Goal: Task Accomplishment & Management: Manage account settings

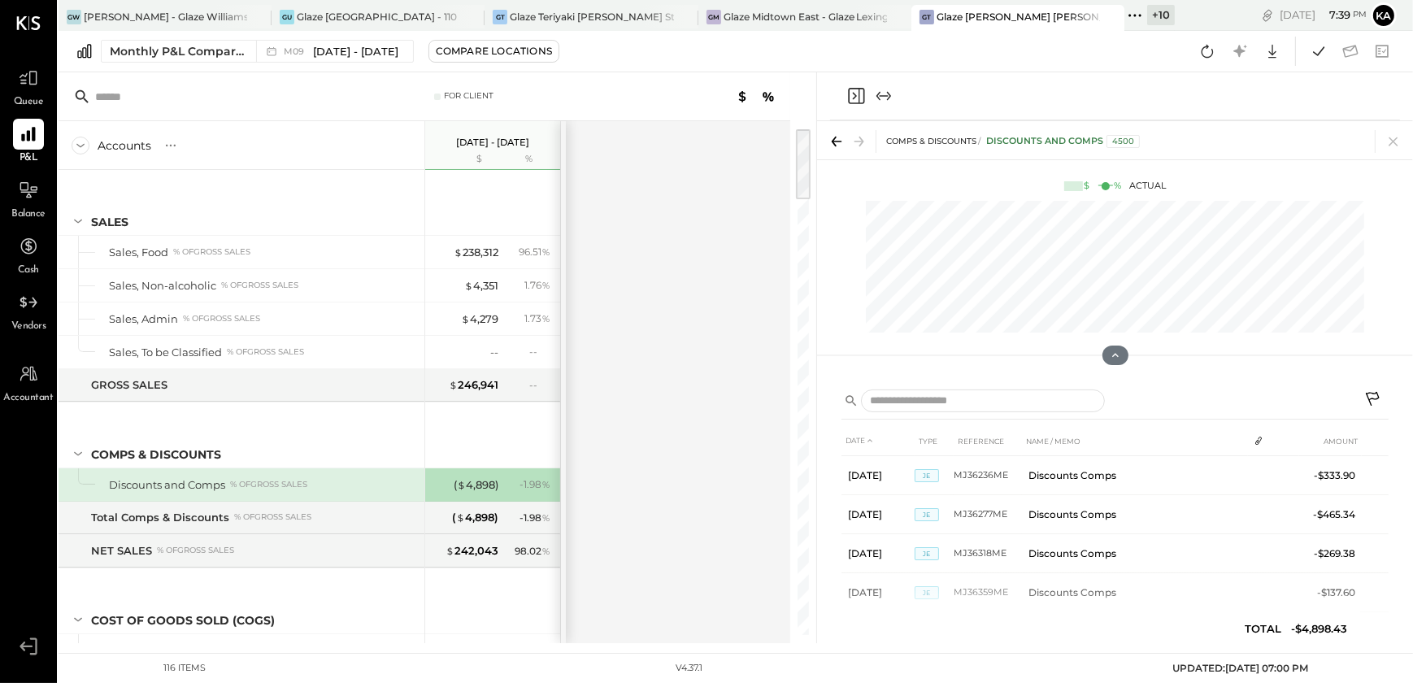
scroll to position [1077, 0]
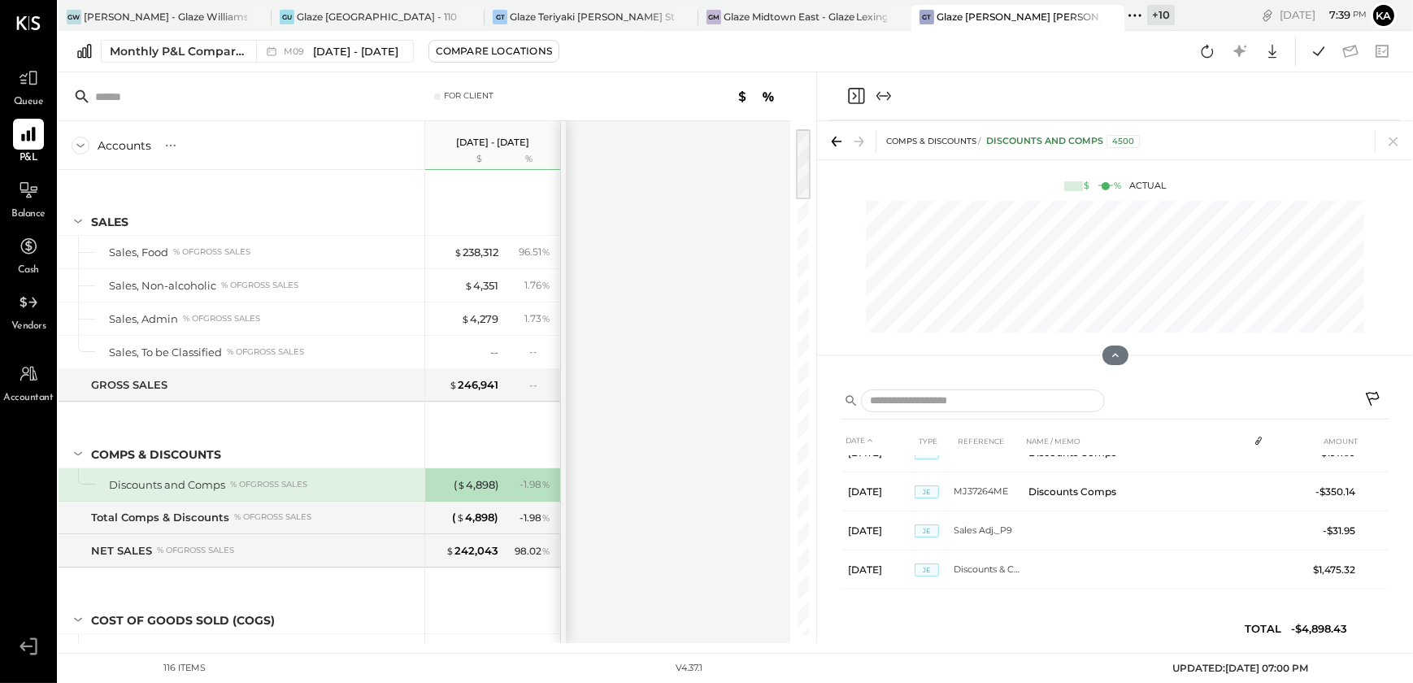
click at [1138, 20] on icon at bounding box center [1135, 15] width 21 height 21
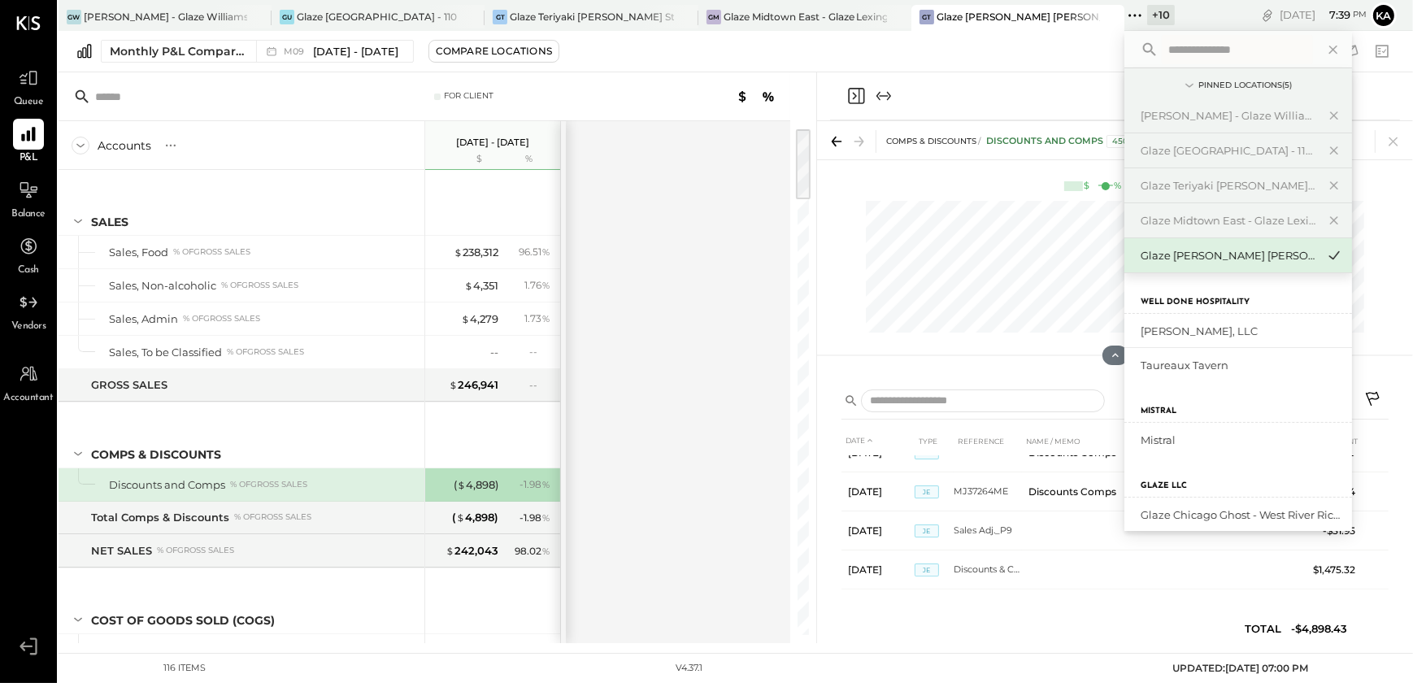
click at [1183, 54] on input "text" at bounding box center [1237, 49] width 151 height 29
click at [1226, 46] on input "*******" at bounding box center [1213, 49] width 103 height 29
type input "*****"
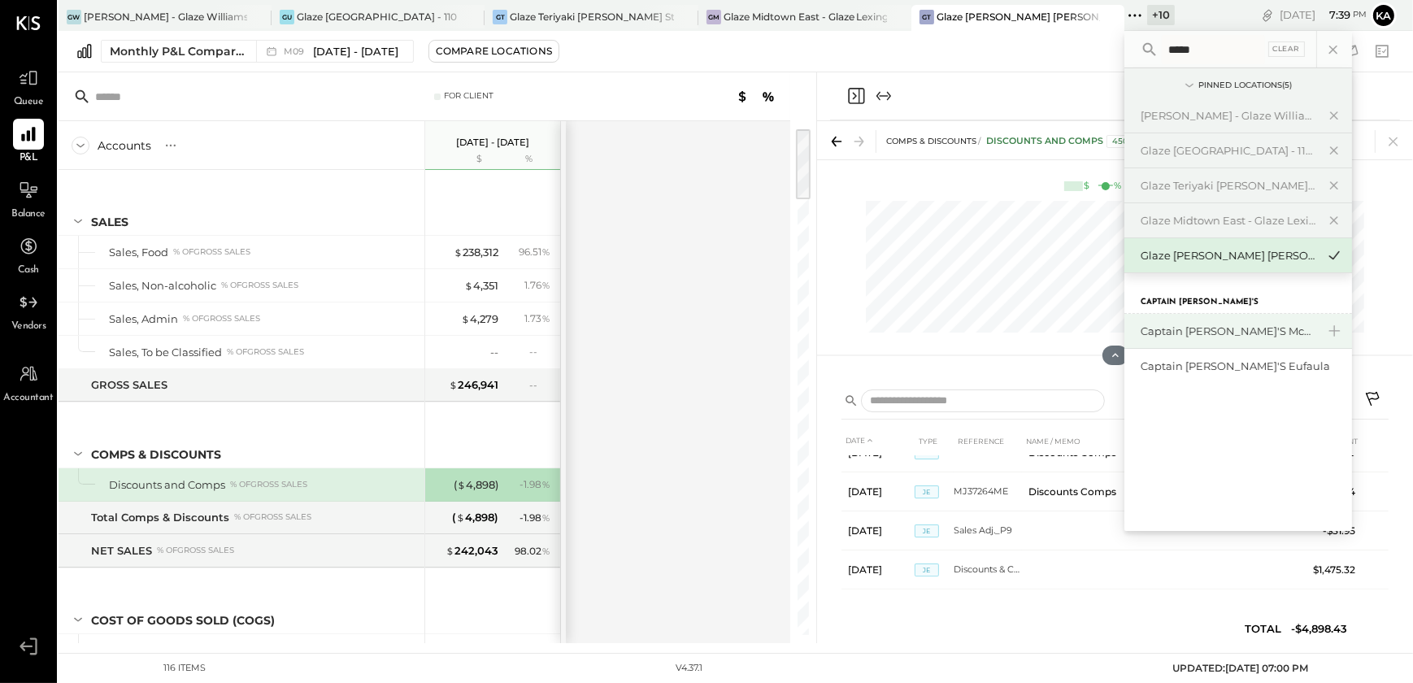
click at [1230, 328] on div "Captain [PERSON_NAME]'s Mcalestar" at bounding box center [1229, 331] width 176 height 15
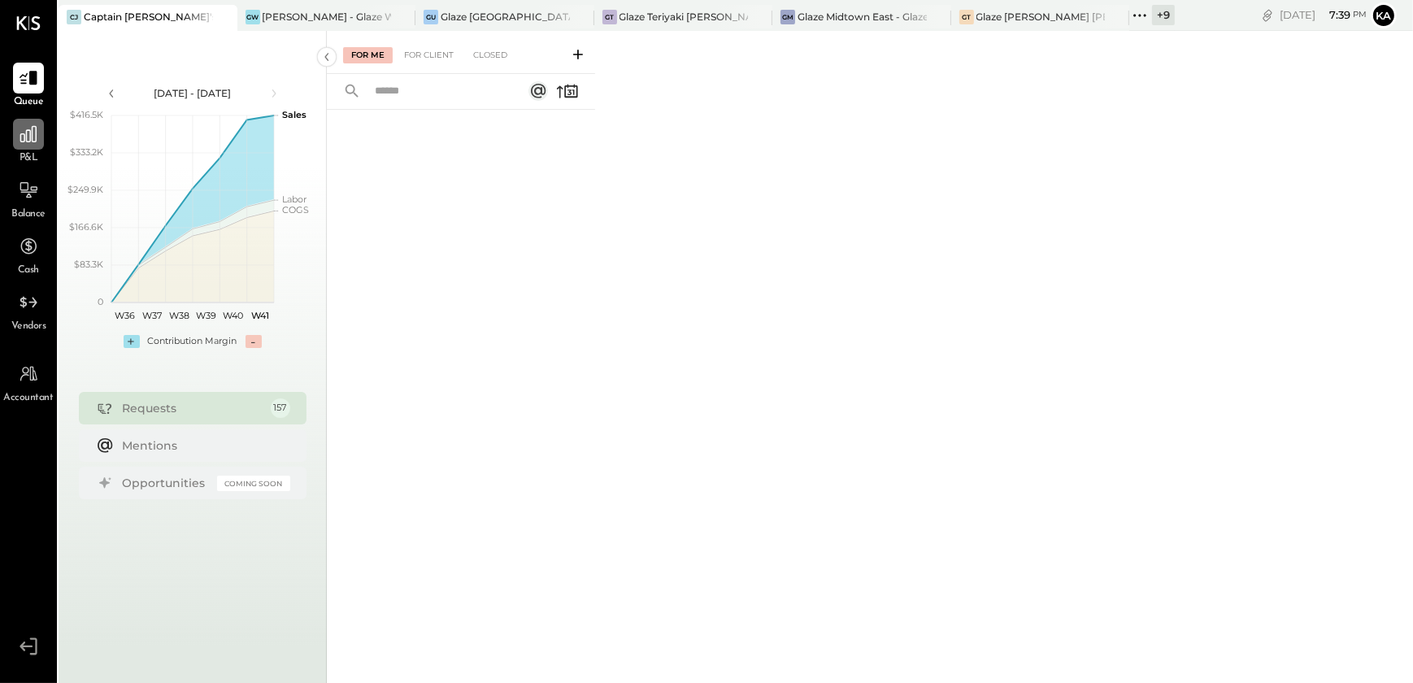
click at [24, 146] on div at bounding box center [28, 134] width 31 height 31
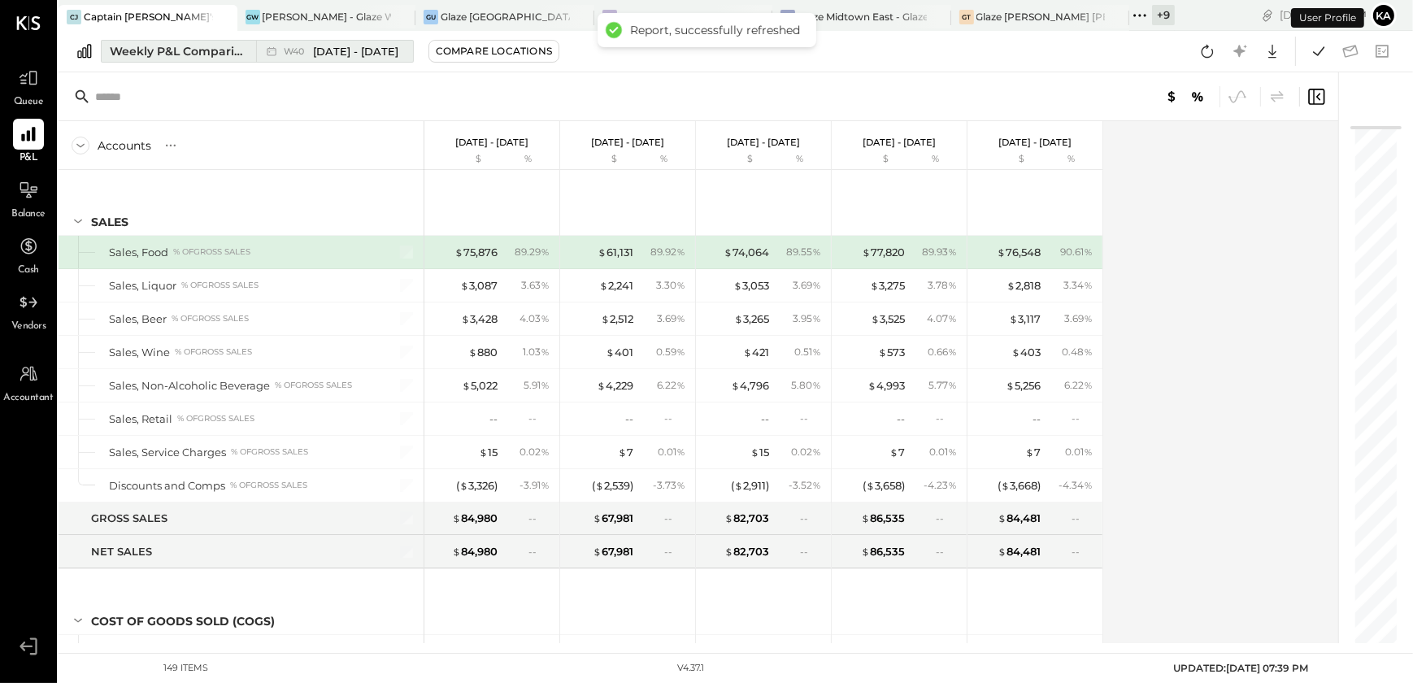
click at [217, 48] on div "Weekly P&L Comparison" at bounding box center [178, 51] width 137 height 16
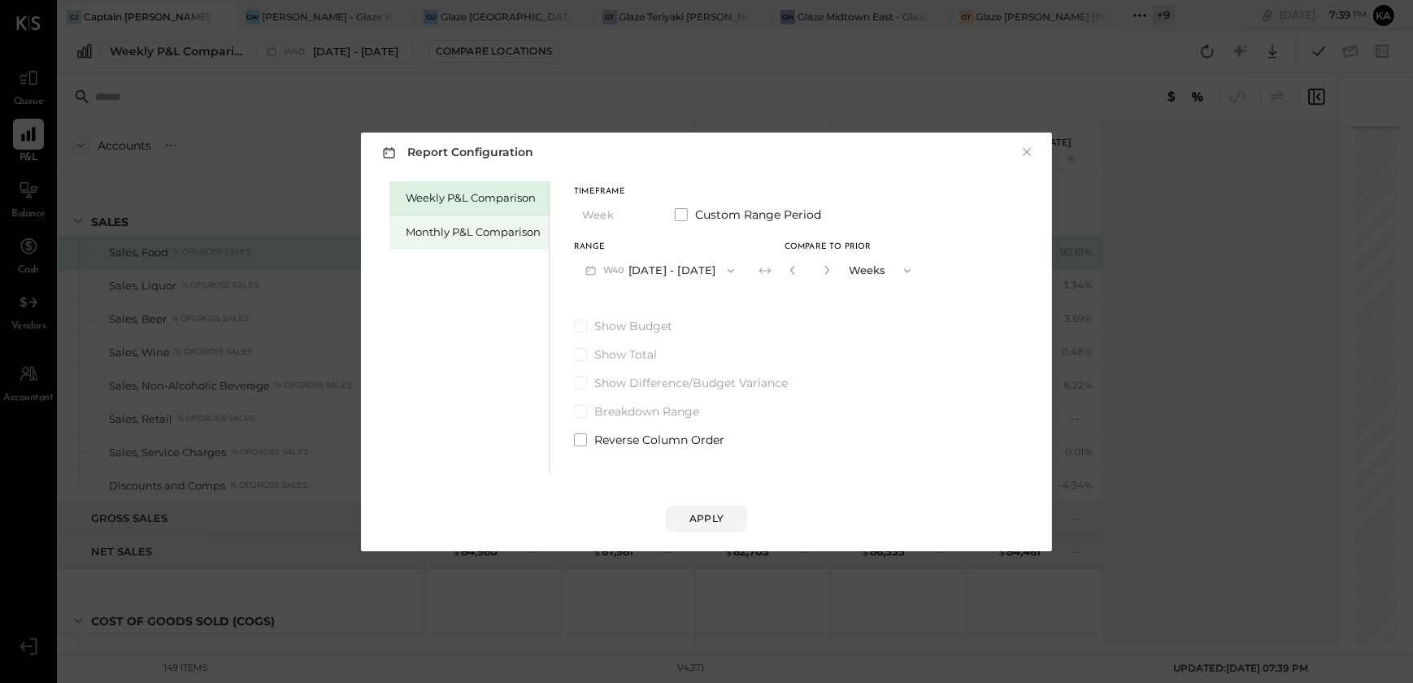
click at [455, 233] on div "Monthly P&L Comparison" at bounding box center [473, 231] width 135 height 15
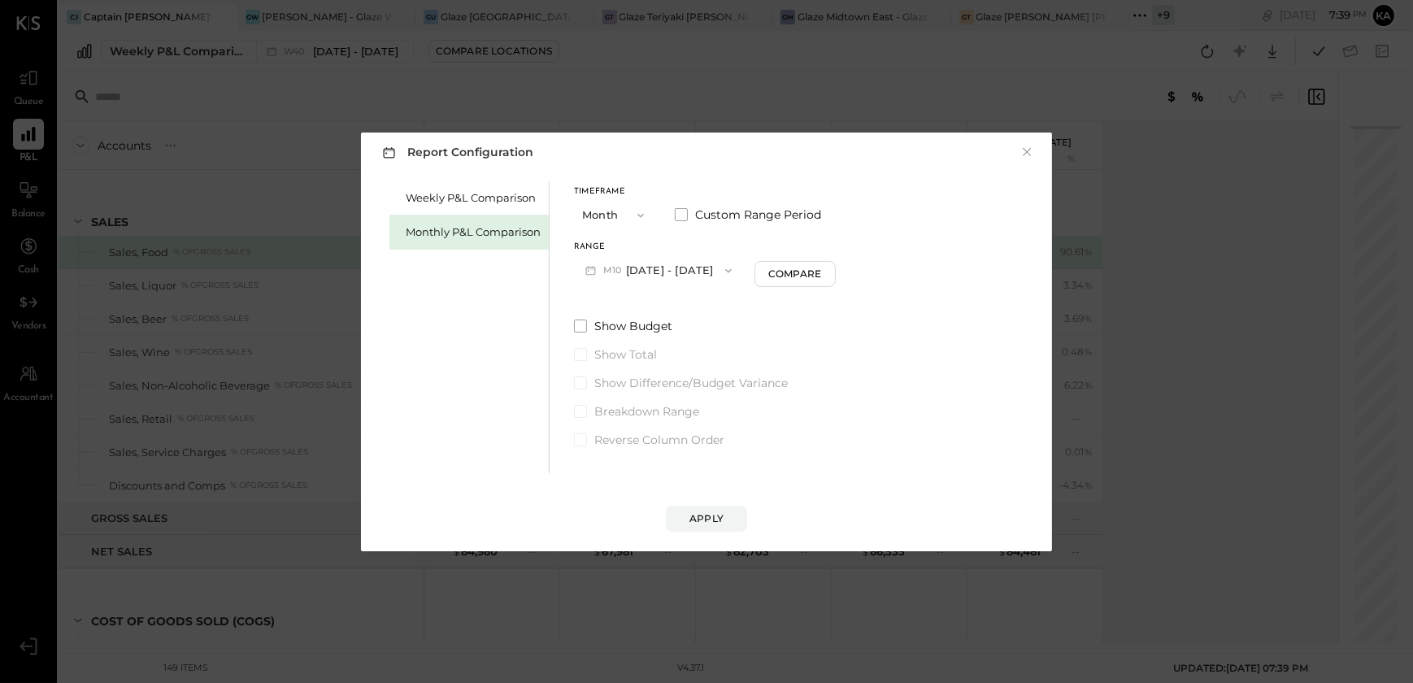
click at [722, 270] on icon "button" at bounding box center [728, 270] width 13 height 13
click at [690, 310] on div "M09 [DATE] - [DATE]" at bounding box center [667, 307] width 185 height 34
click at [706, 522] on div "Apply" at bounding box center [707, 519] width 34 height 14
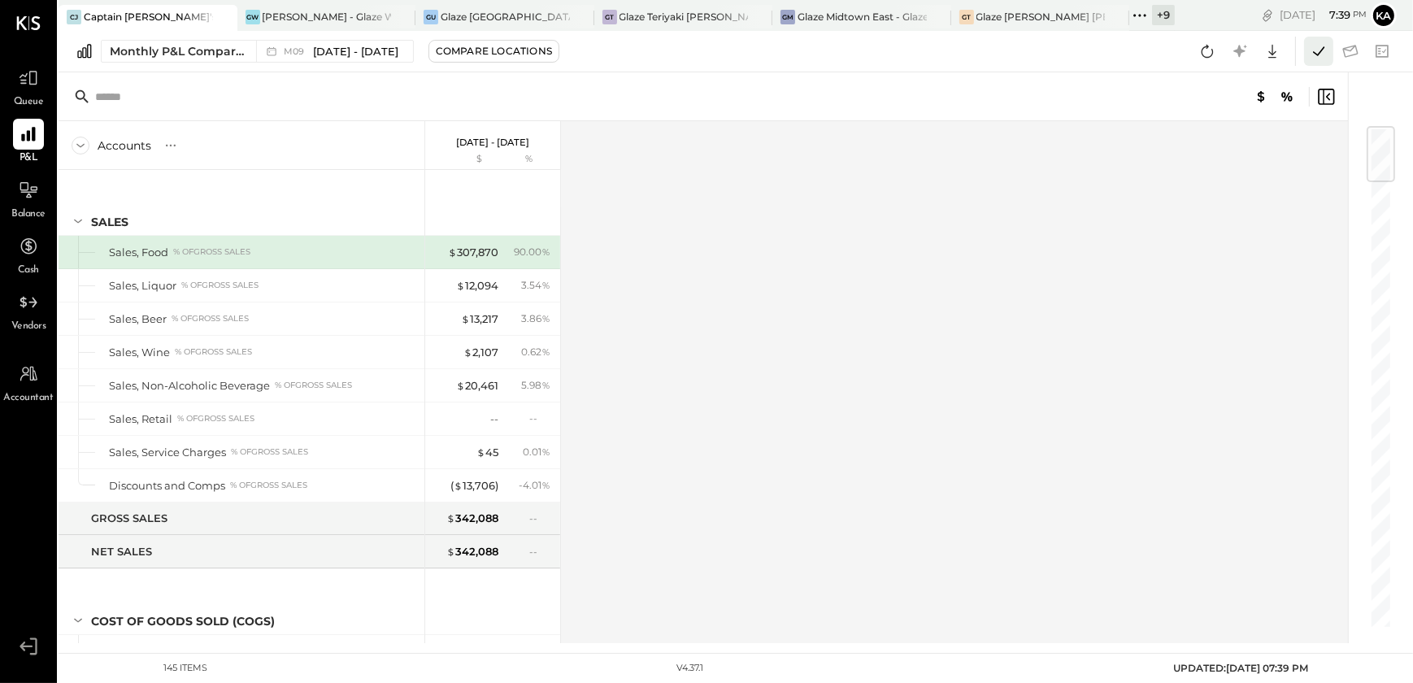
click at [1321, 48] on icon at bounding box center [1319, 51] width 21 height 21
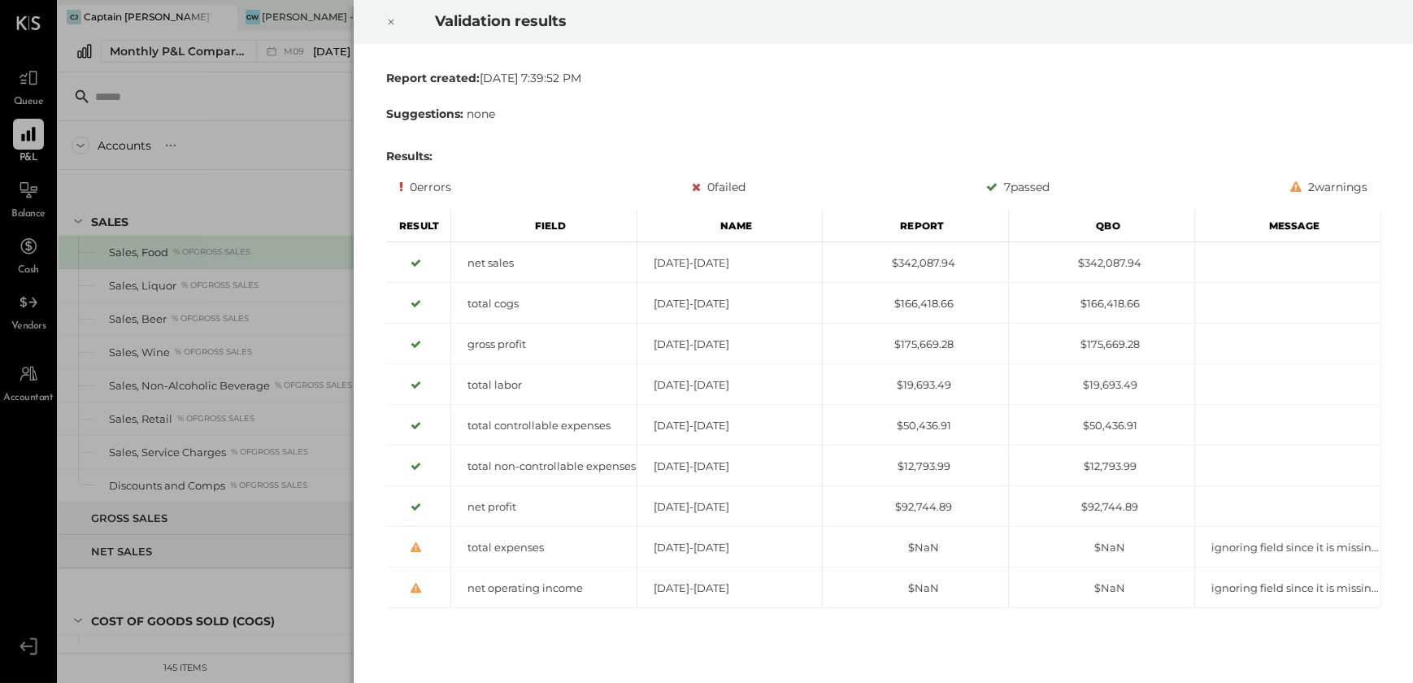
click at [389, 20] on icon at bounding box center [391, 23] width 6 height 6
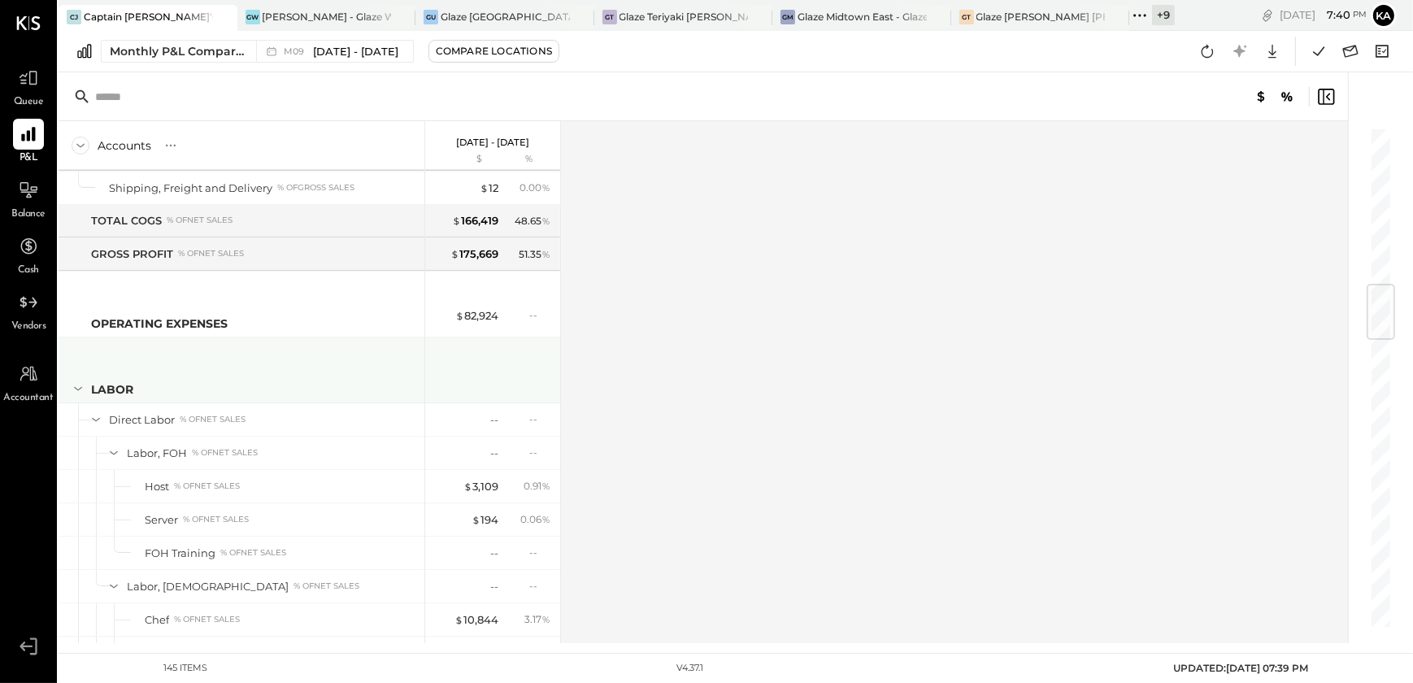
scroll to position [1034, 0]
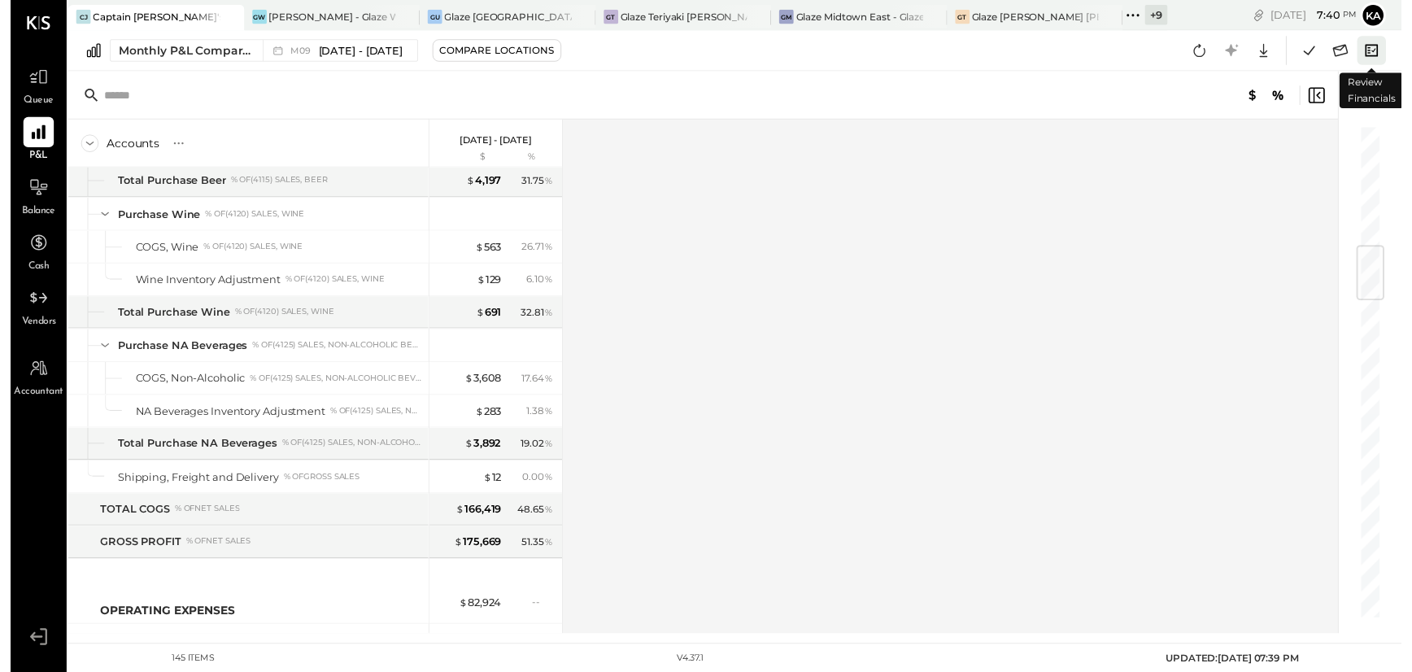
click at [1382, 49] on icon at bounding box center [1382, 51] width 21 height 21
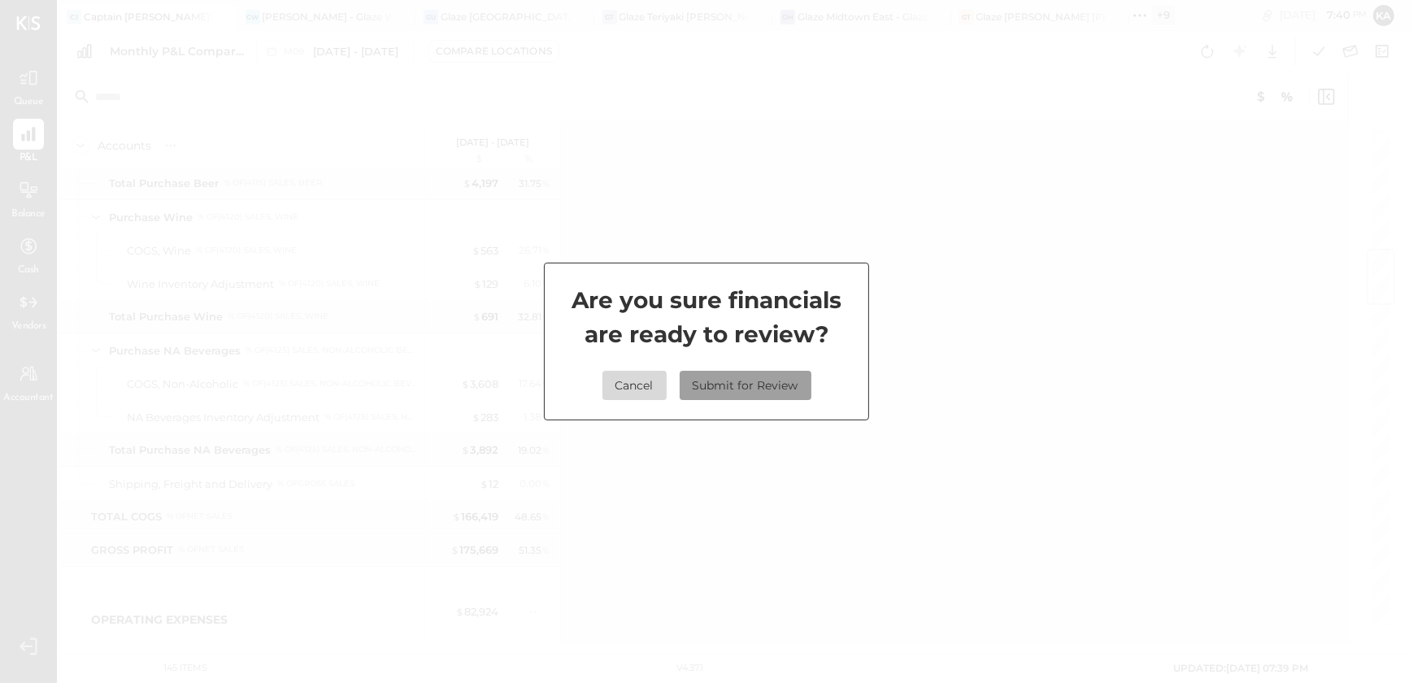
click at [764, 380] on button "Submit for Review" at bounding box center [746, 385] width 132 height 29
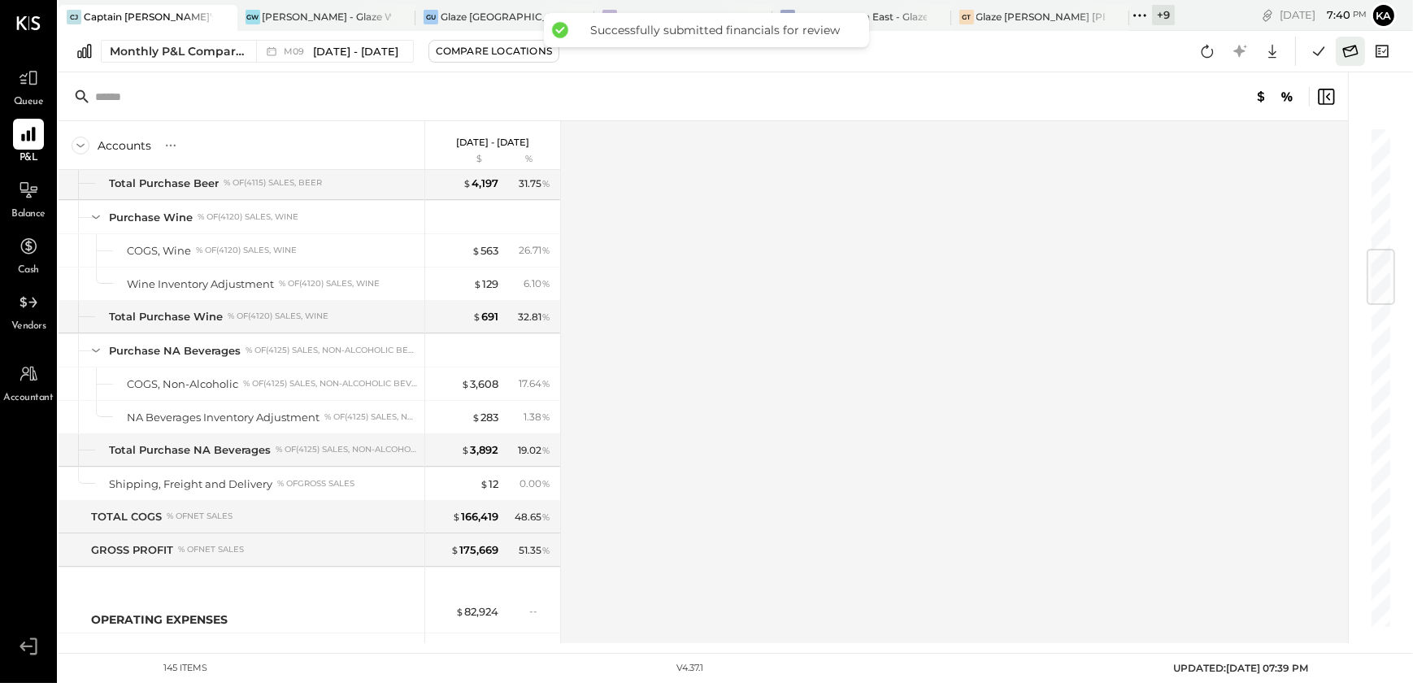
click at [1349, 49] on icon at bounding box center [1350, 51] width 21 height 21
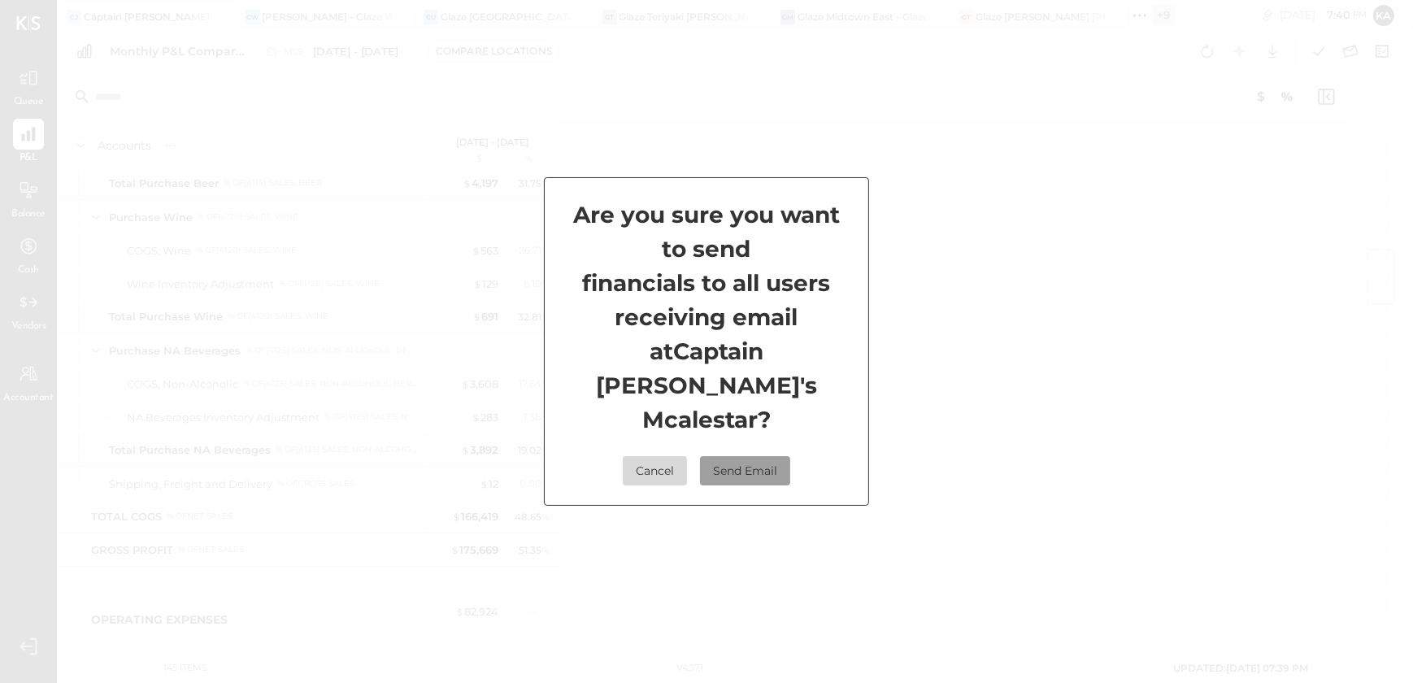
click at [734, 456] on button "Send Email" at bounding box center [745, 470] width 90 height 29
